Goal: Task Accomplishment & Management: Manage account settings

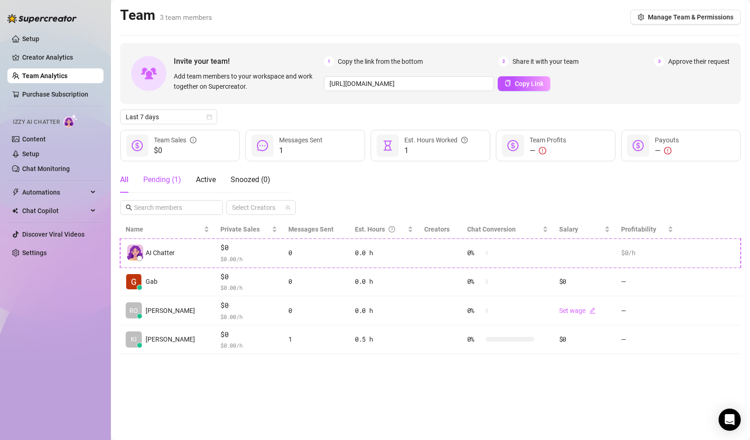
click at [168, 180] on div "Pending ( 1 )" at bounding box center [162, 179] width 38 height 11
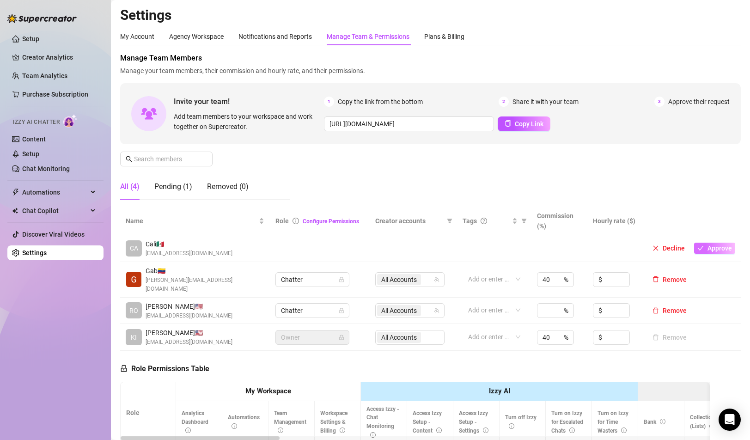
click at [712, 248] on span "Approve" at bounding box center [720, 247] width 24 height 7
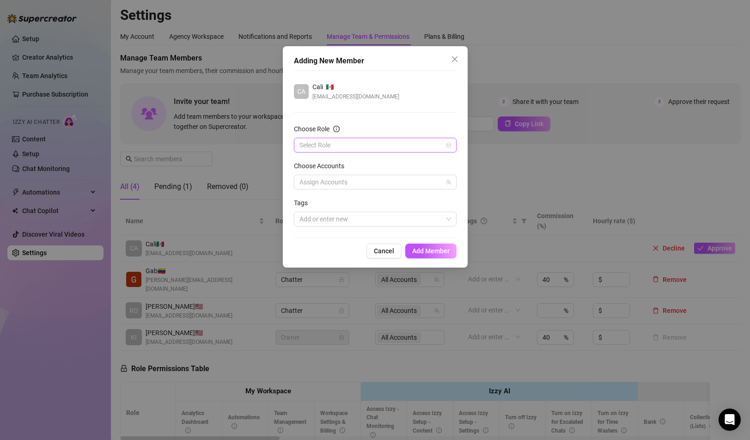
click at [389, 149] on input "Choose Role" at bounding box center [370, 145] width 143 height 14
click at [327, 164] on div "Chatter" at bounding box center [375, 164] width 148 height 10
click at [330, 183] on div at bounding box center [370, 182] width 149 height 13
click at [312, 214] on span "Select tree node" at bounding box center [312, 214] width 7 height 7
checkbox input "true"
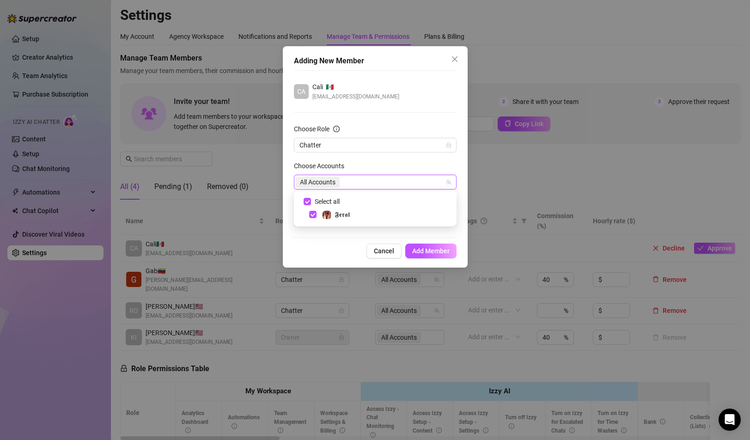
click at [286, 211] on div "Adding New Member CA Cali 🇲🇽 nsfwcali@gmail.com Choose Role Chatter Choose Acco…" at bounding box center [375, 156] width 185 height 221
click at [433, 252] on span "Add Member" at bounding box center [430, 250] width 37 height 7
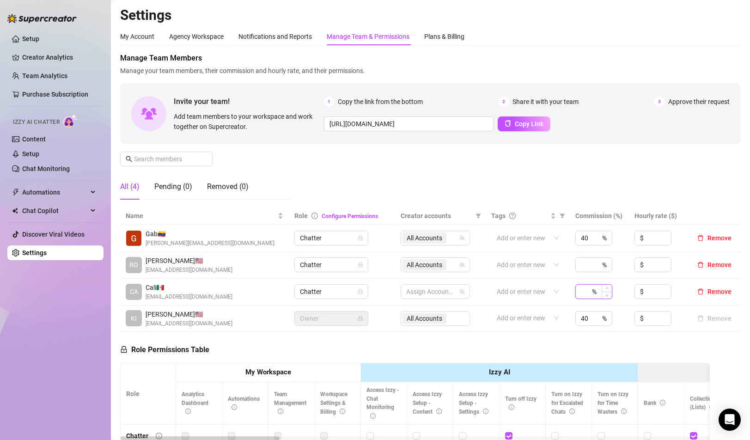
click at [588, 292] on input at bounding box center [585, 292] width 9 height 14
type input "40"
click at [582, 268] on input at bounding box center [585, 265] width 9 height 14
type input "40"
click at [604, 185] on div "Manage Team Members Manage your team members, their commission and hourly rate,…" at bounding box center [430, 130] width 621 height 154
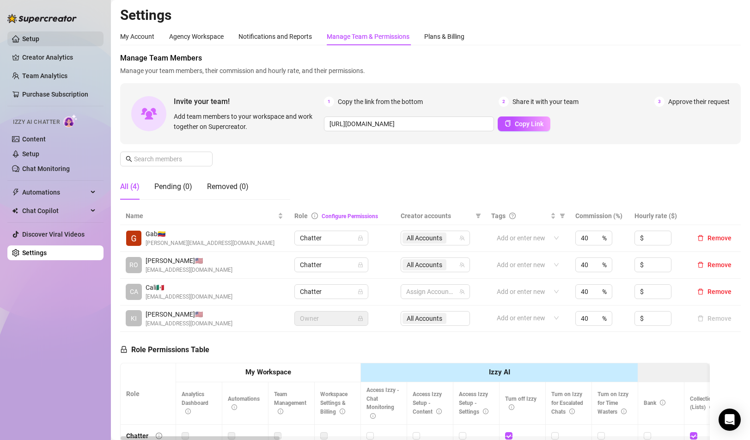
click at [37, 39] on link "Setup" at bounding box center [30, 38] width 17 height 7
